Goal: Task Accomplishment & Management: Manage account settings

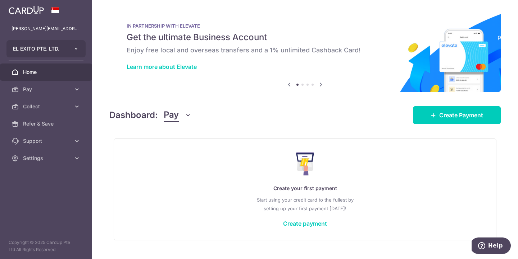
click at [81, 50] on button "EL EXITO PTE. LTD." at bounding box center [45, 48] width 79 height 17
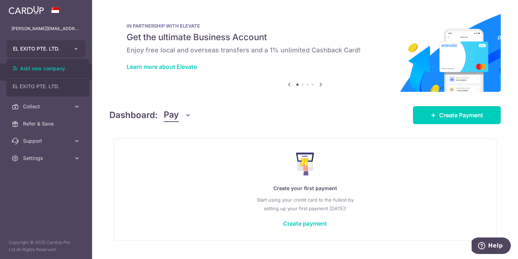
click at [81, 50] on button "EL EXITO PTE. LTD." at bounding box center [45, 48] width 79 height 17
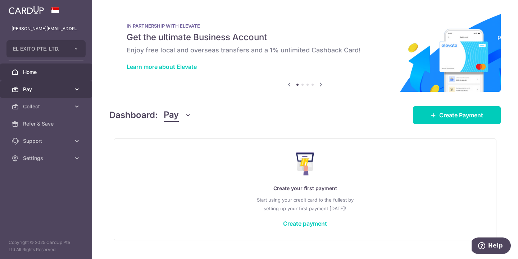
click at [72, 86] on link "Pay" at bounding box center [46, 89] width 92 height 17
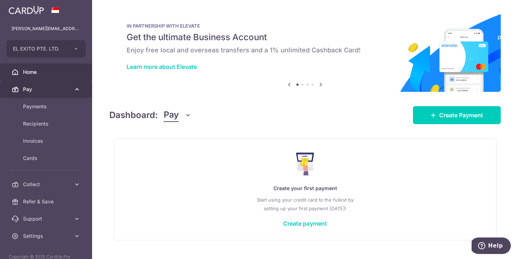
click at [72, 86] on link "Pay" at bounding box center [46, 89] width 92 height 17
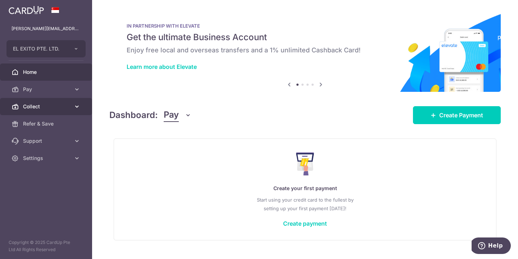
click at [72, 111] on link "Collect" at bounding box center [46, 106] width 92 height 17
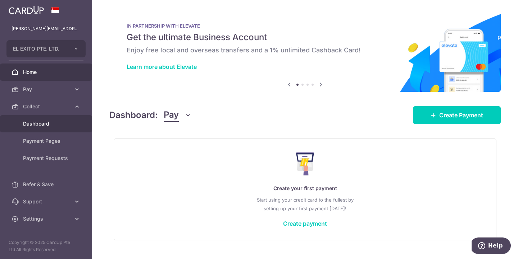
click at [41, 125] on span "Dashboard" at bounding box center [46, 123] width 47 height 7
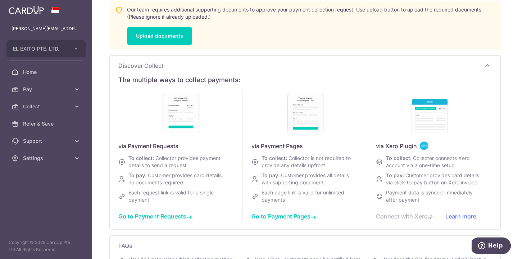
scroll to position [64, 0]
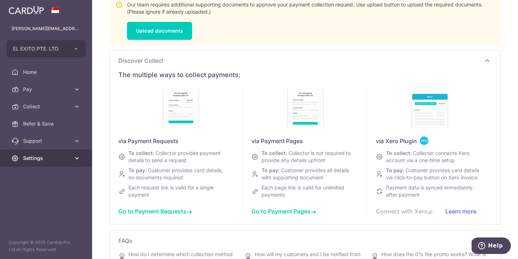
click at [69, 159] on span "Settings" at bounding box center [46, 158] width 47 height 7
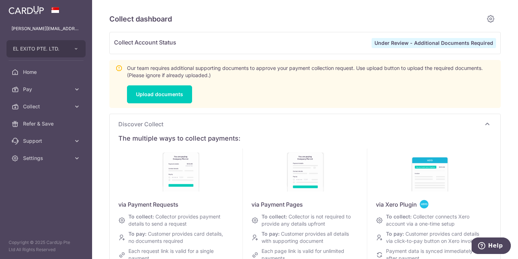
scroll to position [0, 0]
click at [158, 91] on link "Upload documents" at bounding box center [159, 95] width 65 height 18
type input "September 2025"
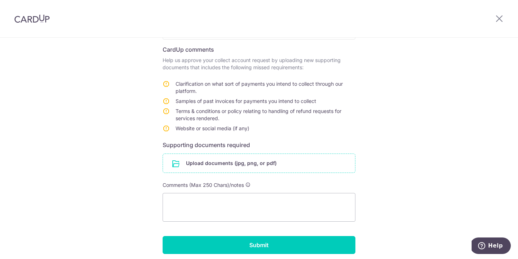
scroll to position [111, 0]
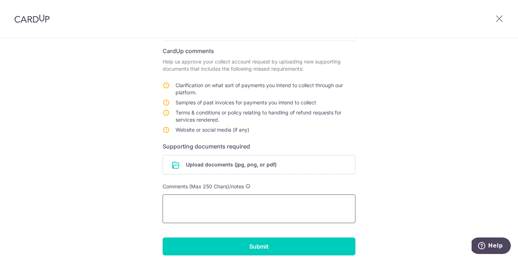
click at [198, 197] on textarea at bounding box center [258, 209] width 193 height 29
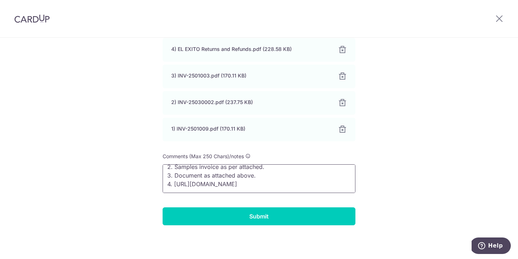
scroll to position [15, 0]
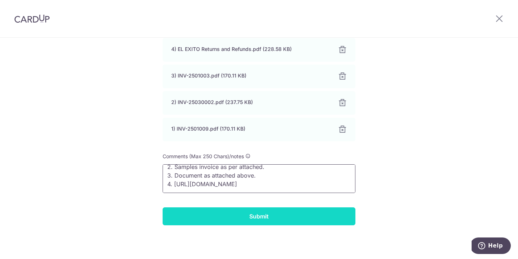
type textarea "1. We intend to collect payment from client and customer. 2. Samples invoice as…"
click at [230, 219] on input "Submit" at bounding box center [258, 217] width 193 height 18
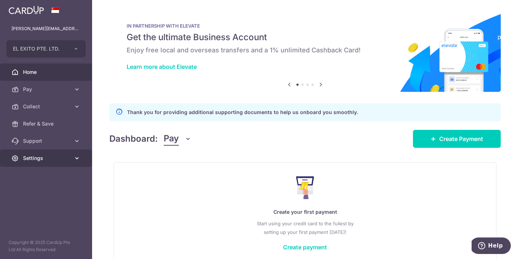
click at [47, 156] on span "Settings" at bounding box center [46, 158] width 47 height 7
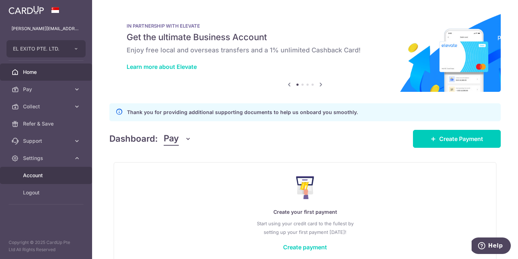
click at [38, 179] on link "Account" at bounding box center [46, 175] width 92 height 17
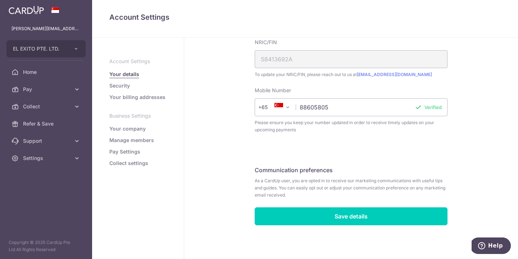
scroll to position [231, 0]
click at [135, 95] on link "Your billing addresses" at bounding box center [137, 97] width 56 height 7
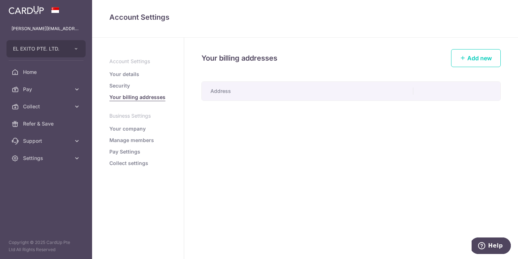
click at [126, 87] on link "Security" at bounding box center [119, 85] width 20 height 7
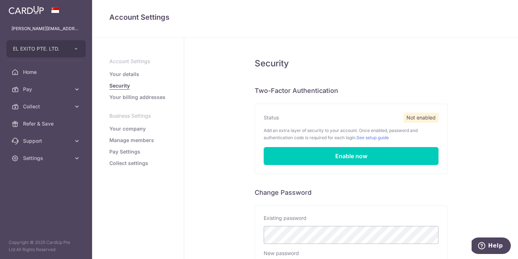
click at [124, 132] on link "Your company" at bounding box center [127, 128] width 36 height 7
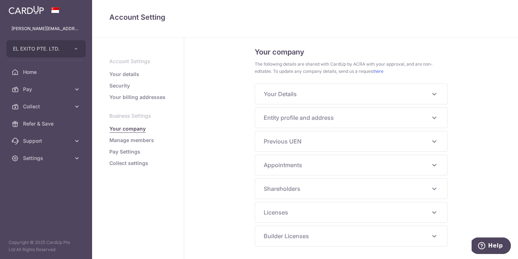
click at [336, 139] on span "Previous UEN" at bounding box center [346, 141] width 166 height 9
click at [330, 124] on div "Entity profile and address UEN 201840866D Business/Entity name EL EXITO PTE. LT…" at bounding box center [351, 118] width 192 height 20
click at [326, 114] on span "Entity profile and address" at bounding box center [346, 118] width 166 height 9
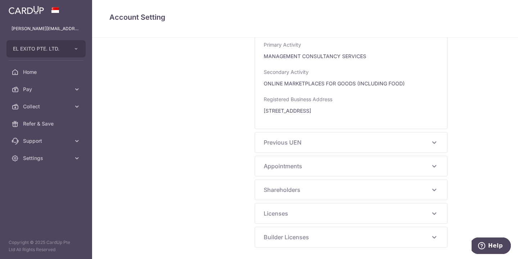
scroll to position [337, 0]
click at [282, 172] on div "Appointments [PERSON_NAME] KONG Nationality [DEMOGRAPHIC_DATA] CITIZEN Identifi…" at bounding box center [351, 166] width 192 height 20
click at [433, 164] on icon at bounding box center [433, 166] width 9 height 9
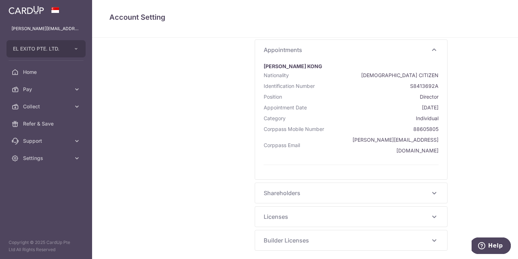
scroll to position [446, 0]
